Goal: Check status: Check status

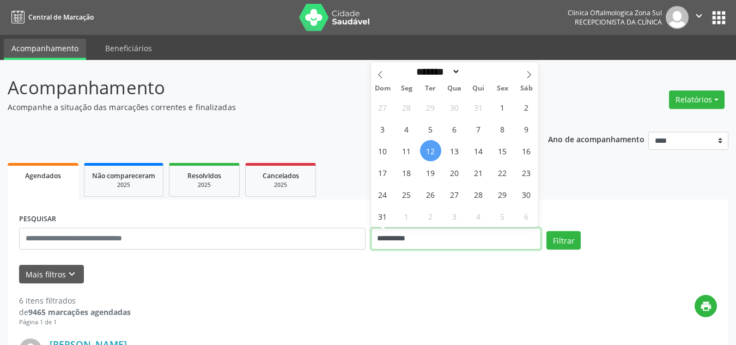
click at [402, 238] on input "**********" at bounding box center [456, 239] width 171 height 22
click at [531, 72] on icon at bounding box center [529, 75] width 8 height 8
select select "*"
click at [404, 106] on span "1" at bounding box center [406, 106] width 21 height 21
type input "**********"
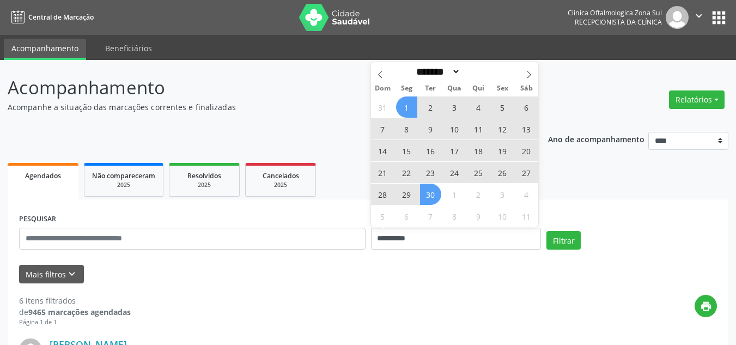
click at [431, 196] on span "30" at bounding box center [430, 194] width 21 height 21
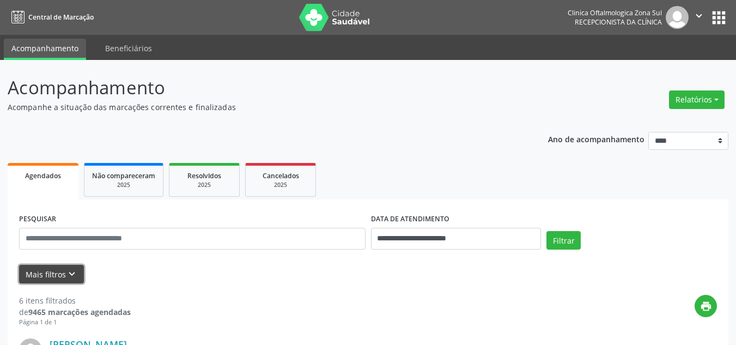
drag, startPoint x: 51, startPoint y: 271, endPoint x: 63, endPoint y: 267, distance: 11.9
click at [52, 271] on button "Mais filtros keyboard_arrow_down" at bounding box center [51, 274] width 65 height 19
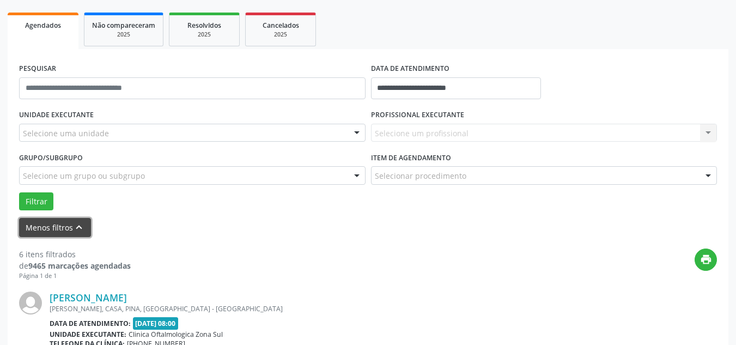
scroll to position [163, 0]
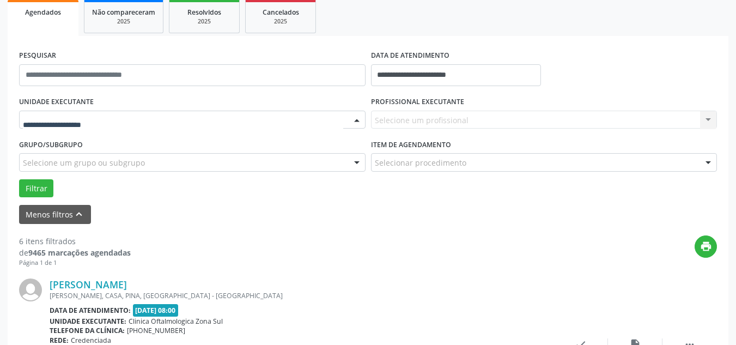
click at [94, 127] on div at bounding box center [192, 120] width 346 height 19
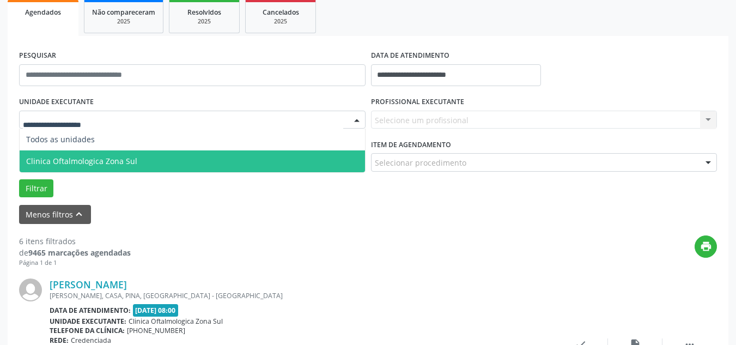
drag, startPoint x: 89, startPoint y: 161, endPoint x: 230, endPoint y: 143, distance: 142.7
click at [94, 159] on span "Clinica Oftalmologica Zona Sul" at bounding box center [81, 161] width 111 height 10
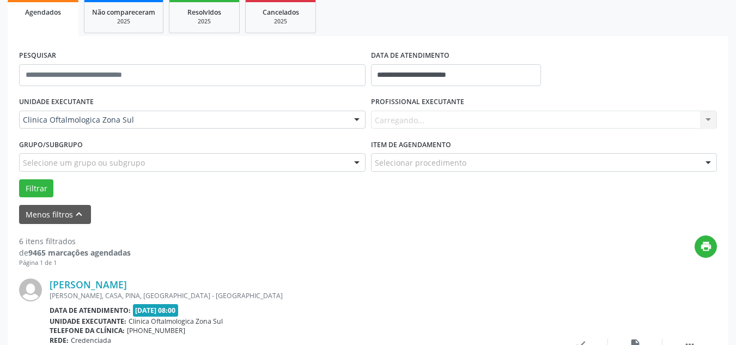
click at [418, 114] on div "Carregando... Nenhum resultado encontrado para: " " Não há nenhuma opção para s…" at bounding box center [544, 120] width 346 height 19
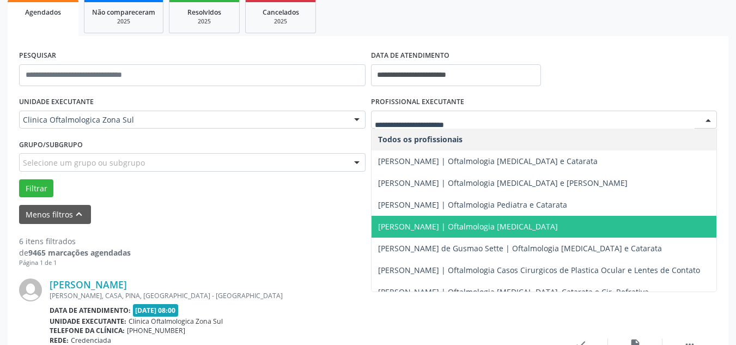
click at [429, 229] on span "[PERSON_NAME] | Oftalmologia [MEDICAL_DATA]" at bounding box center [468, 226] width 180 height 10
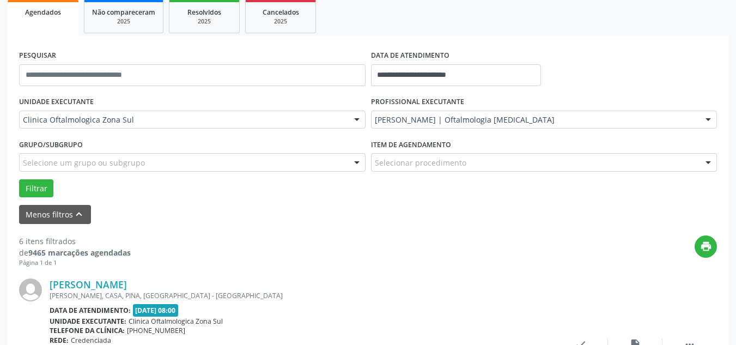
click at [226, 154] on div "Selecione um grupo ou subgrupo" at bounding box center [192, 162] width 346 height 19
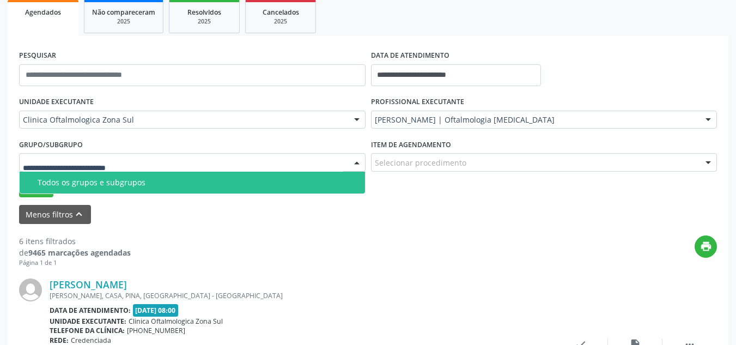
drag, startPoint x: 93, startPoint y: 182, endPoint x: 84, endPoint y: 182, distance: 9.3
click at [93, 182] on div "Todos os grupos e subgrupos" at bounding box center [198, 182] width 321 height 9
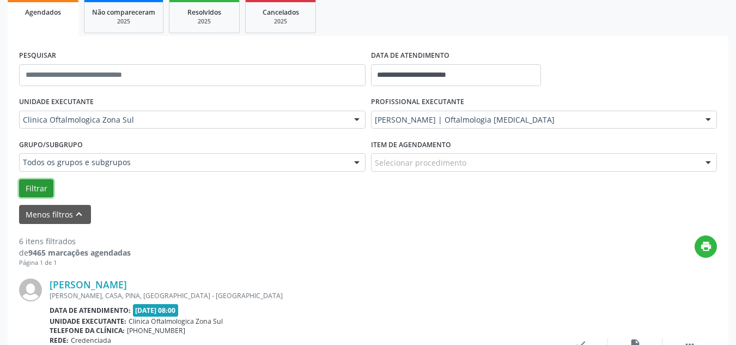
click at [50, 185] on button "Filtrar" at bounding box center [36, 188] width 34 height 19
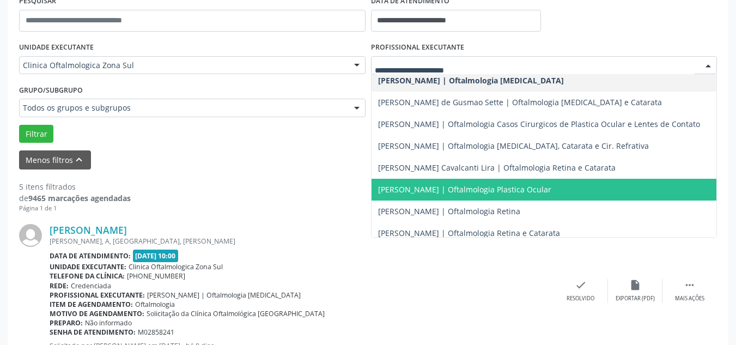
scroll to position [107, 0]
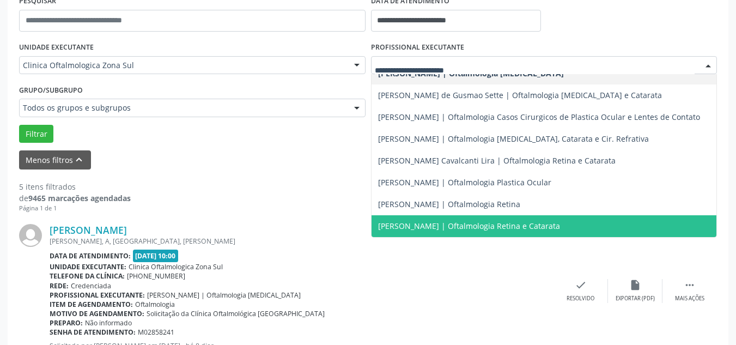
click at [406, 221] on span "[PERSON_NAME] | Oftalmologia Retina e Catarata" at bounding box center [469, 226] width 182 height 10
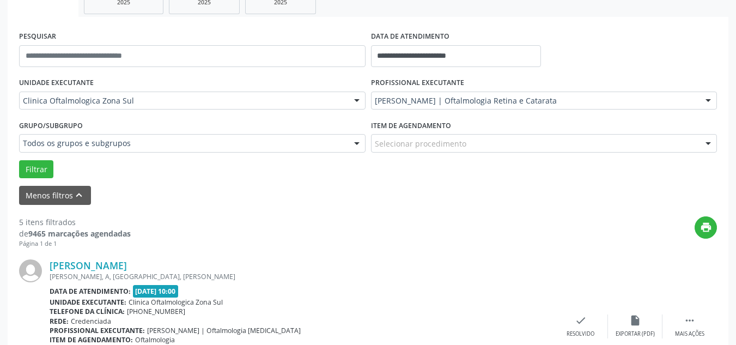
scroll to position [163, 0]
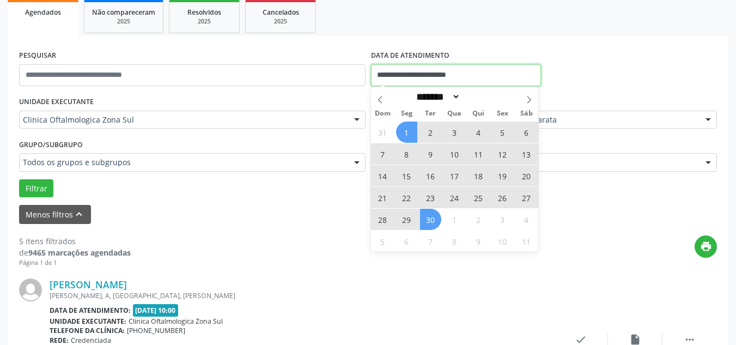
click at [460, 74] on input "**********" at bounding box center [456, 75] width 171 height 22
click at [381, 97] on icon at bounding box center [380, 99] width 4 height 7
select select "*"
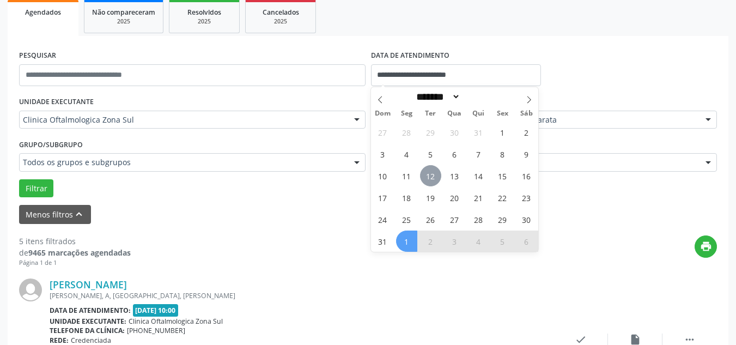
click at [431, 178] on span "12" at bounding box center [430, 175] width 21 height 21
type input "**********"
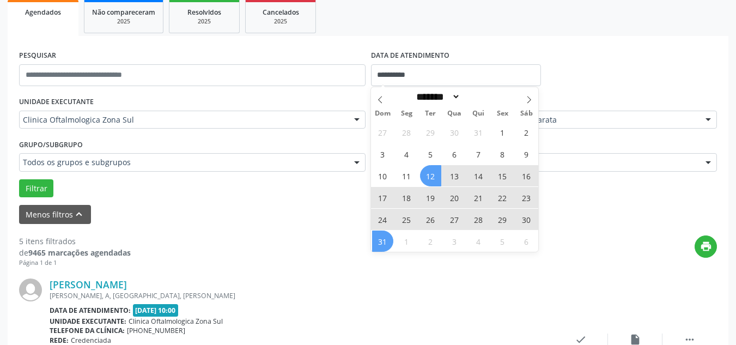
click at [390, 242] on span "31" at bounding box center [382, 240] width 21 height 21
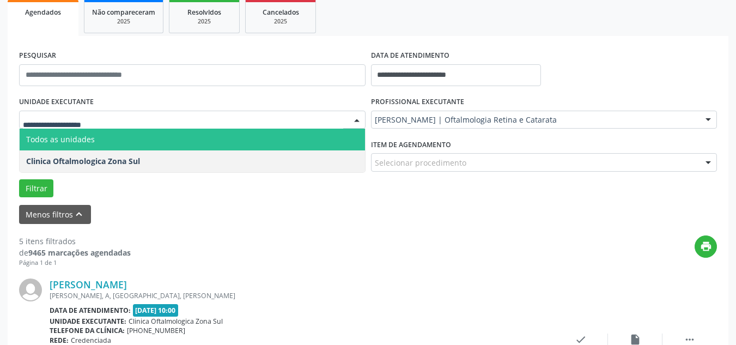
click at [129, 119] on input "text" at bounding box center [183, 125] width 320 height 22
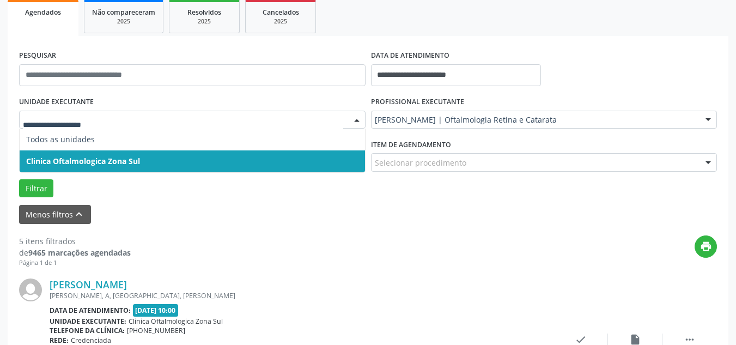
click at [268, 203] on form "**********" at bounding box center [368, 135] width 698 height 177
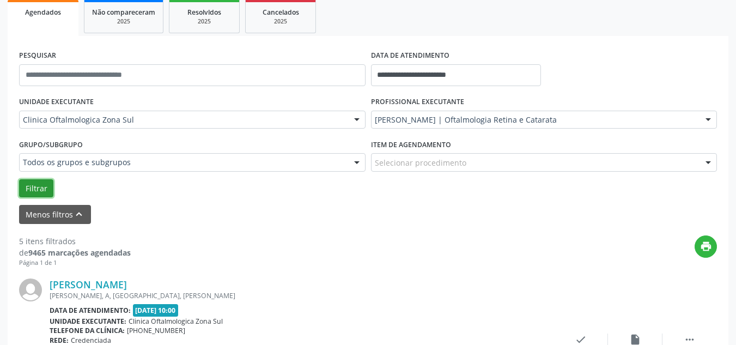
click at [46, 190] on button "Filtrar" at bounding box center [36, 188] width 34 height 19
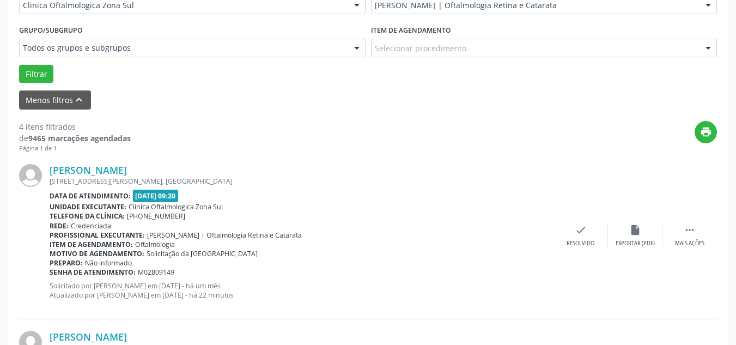
scroll to position [327, 0]
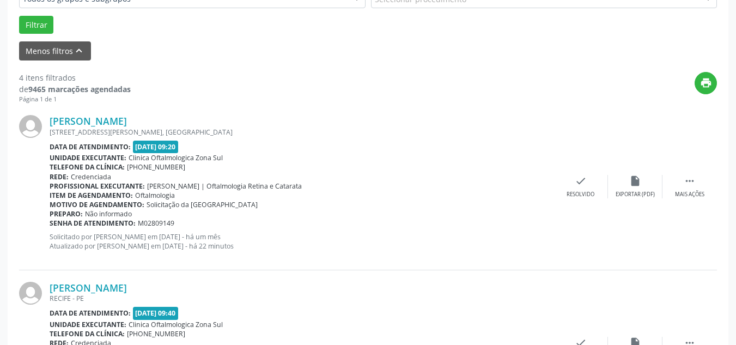
click at [292, 246] on p "Solicitado por [PERSON_NAME] em [DATE] - há um mês Atualizado por [PERSON_NAME]…" at bounding box center [302, 241] width 504 height 19
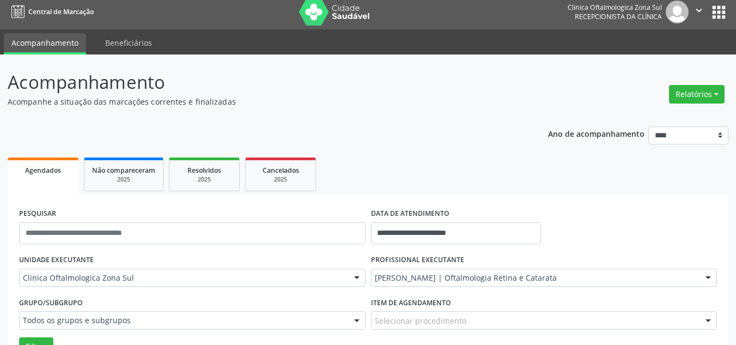
scroll to position [0, 0]
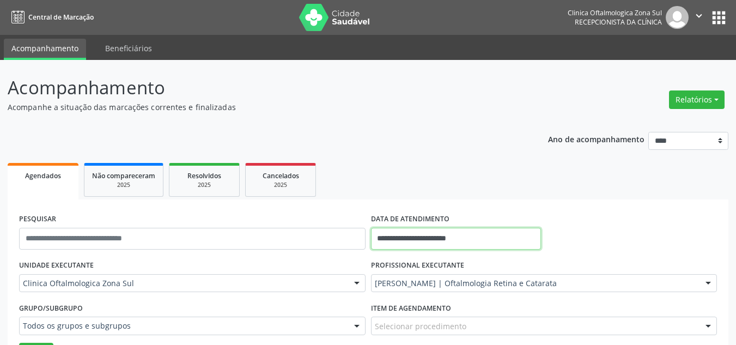
click at [436, 240] on input "**********" at bounding box center [456, 239] width 171 height 22
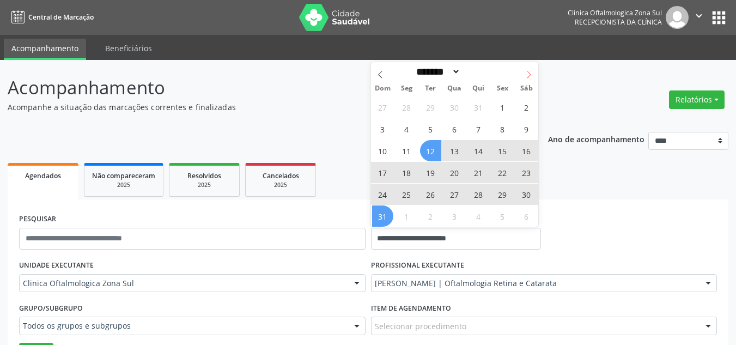
click at [532, 77] on icon at bounding box center [529, 75] width 8 height 8
select select "*"
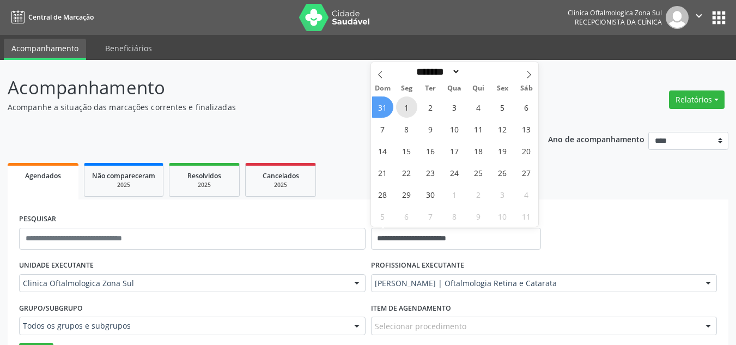
click at [407, 108] on span "1" at bounding box center [406, 106] width 21 height 21
type input "**********"
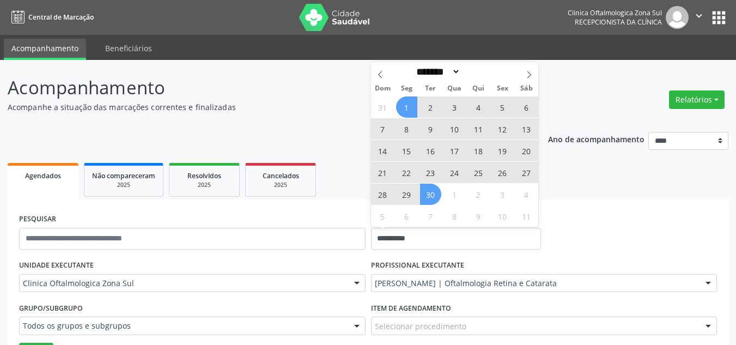
click at [434, 194] on span "30" at bounding box center [430, 194] width 21 height 21
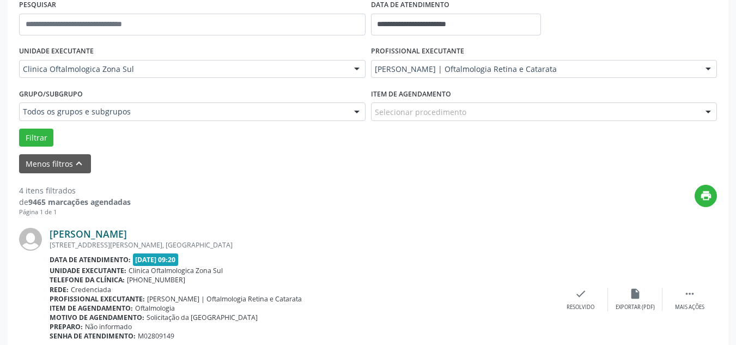
scroll to position [218, 0]
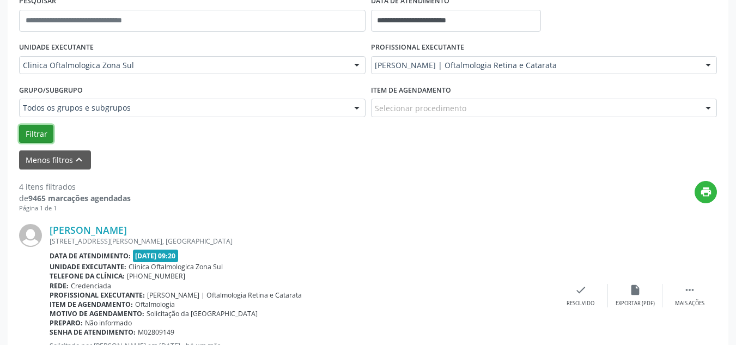
click at [41, 130] on button "Filtrar" at bounding box center [36, 134] width 34 height 19
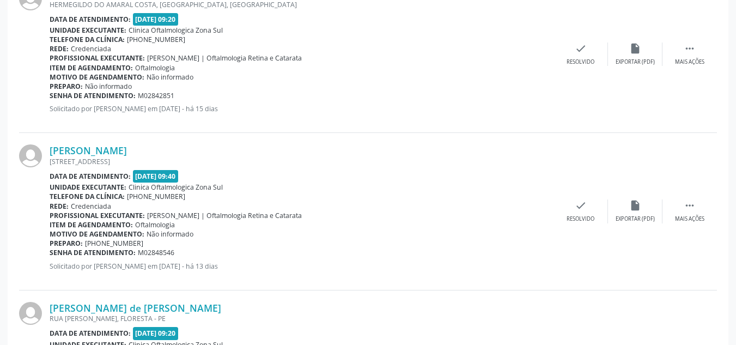
scroll to position [926, 0]
drag, startPoint x: 181, startPoint y: 147, endPoint x: 46, endPoint y: 148, distance: 135.1
click at [46, 148] on div "[PERSON_NAME] [STREET_ADDRESS] Data de atendimento: [DATE] 09:40 Unidade execut…" at bounding box center [368, 210] width 698 height 157
copy div "[PERSON_NAME]"
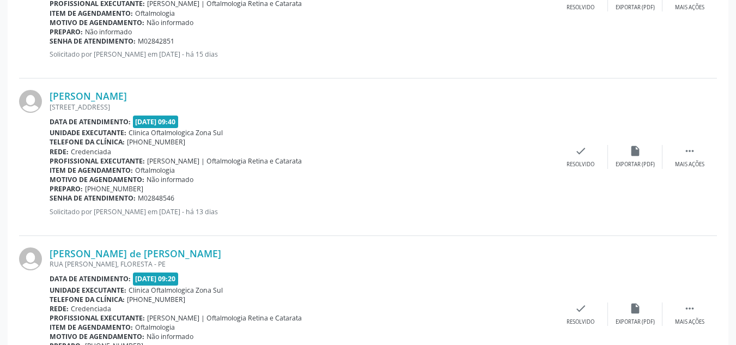
scroll to position [981, 0]
drag, startPoint x: 183, startPoint y: 194, endPoint x: 50, endPoint y: 198, distance: 132.5
click at [50, 198] on div "Senha de atendimento: M02848546" at bounding box center [302, 197] width 504 height 9
copy div "Senha de atendimento: M02848546"
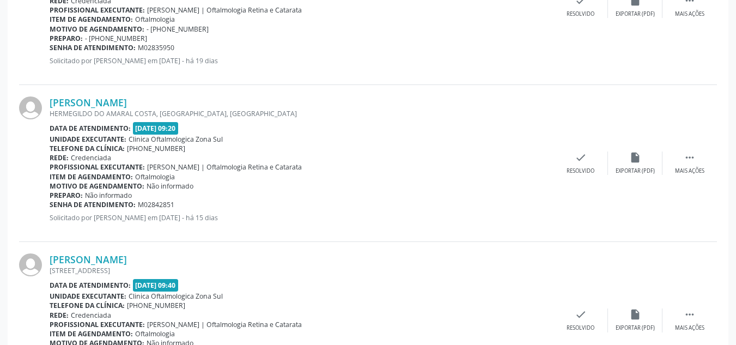
scroll to position [817, 0]
